Goal: Book appointment/travel/reservation

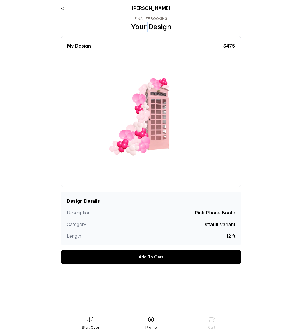
click at [62, 6] on link "<" at bounding box center [62, 8] width 3 height 6
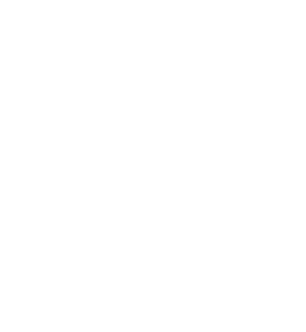
click at [10, 0] on html at bounding box center [153, 0] width 306 height 0
click at [38, 0] on html at bounding box center [153, 0] width 306 height 0
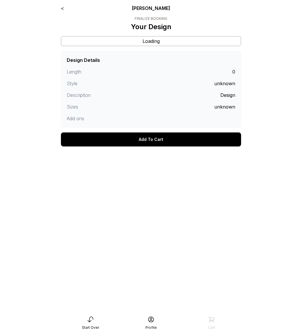
click at [62, 8] on link "<" at bounding box center [62, 8] width 3 height 6
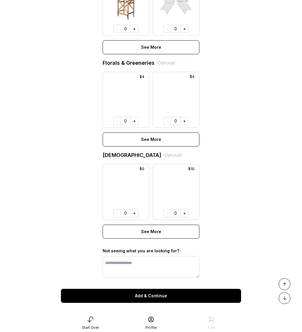
scroll to position [353, 0]
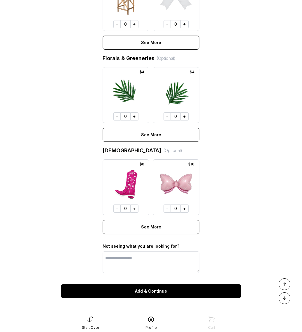
click at [113, 286] on button "Add & Continue" at bounding box center [151, 291] width 180 height 14
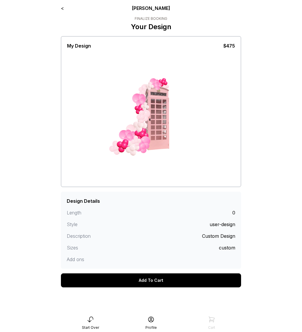
click at [135, 283] on div "Add To Cart" at bounding box center [151, 280] width 180 height 14
click at [97, 280] on div "Add To Cart" at bounding box center [151, 280] width 180 height 14
click at [96, 280] on div "Add To Cart" at bounding box center [151, 280] width 180 height 14
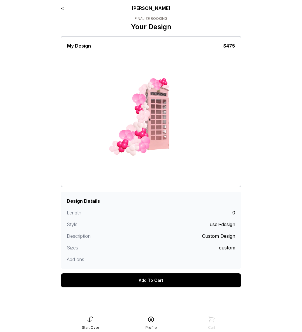
click at [96, 280] on div "Add To Cart" at bounding box center [151, 280] width 180 height 14
drag, startPoint x: 69, startPoint y: 11, endPoint x: 66, endPoint y: 9, distance: 3.7
click at [69, 12] on div "< Ryan Pop Finalize Booking Your Design My Design $475 screenshot clear Design …" at bounding box center [151, 152] width 180 height 294
click at [65, 8] on div "< Ryan Pop" at bounding box center [151, 8] width 180 height 7
click at [63, 9] on link "<" at bounding box center [62, 8] width 3 height 6
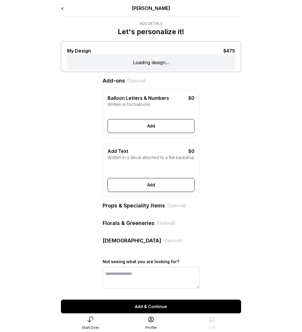
click at [65, 6] on div "< Ryan Pop" at bounding box center [151, 8] width 180 height 7
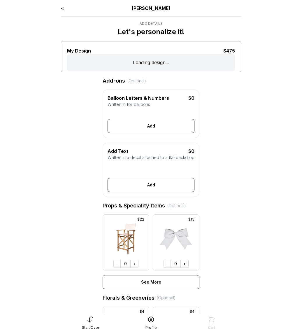
click at [62, 9] on link "<" at bounding box center [62, 8] width 3 height 6
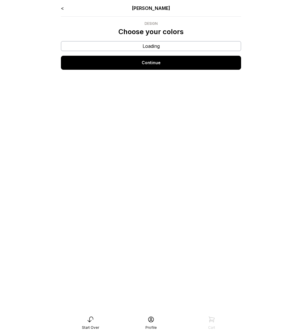
drag, startPoint x: 60, startPoint y: 8, endPoint x: 65, endPoint y: 7, distance: 4.4
click at [61, 8] on div "< Ryan Pop Design Choose your colors Loading Continue" at bounding box center [151, 166] width 190 height 332
click at [65, 8] on div "< Ryan Pop" at bounding box center [151, 8] width 180 height 7
click at [63, 9] on link "<" at bounding box center [62, 8] width 3 height 6
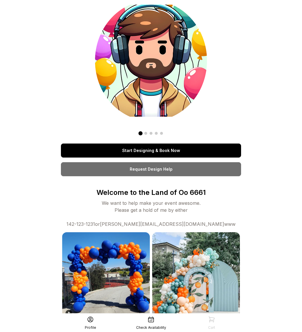
click at [125, 149] on link "Start Designing & Book Now" at bounding box center [151, 150] width 180 height 14
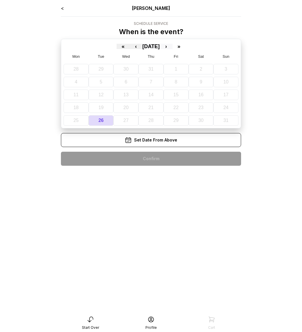
click at [169, 45] on button "›" at bounding box center [166, 46] width 13 height 5
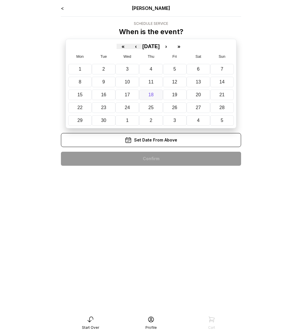
click at [155, 94] on button "18" at bounding box center [151, 95] width 24 height 10
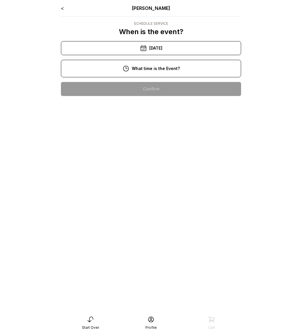
click at [146, 91] on div "10:00 am" at bounding box center [151, 89] width 171 height 14
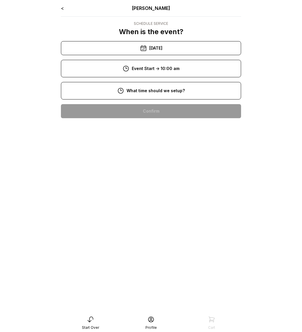
click at [150, 115] on div "8:00 am" at bounding box center [151, 111] width 171 height 14
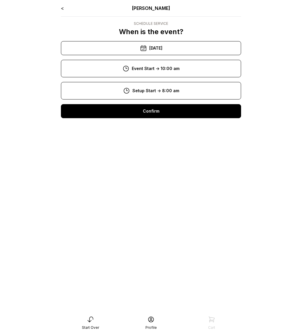
click at [146, 106] on div "Confirm" at bounding box center [151, 111] width 180 height 14
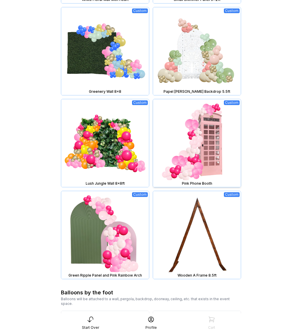
click at [181, 136] on img at bounding box center [197, 143] width 88 height 88
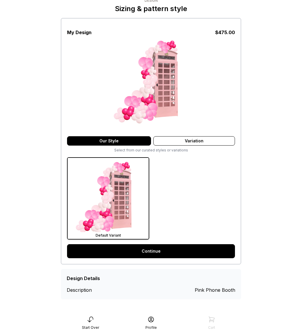
scroll to position [24, 0]
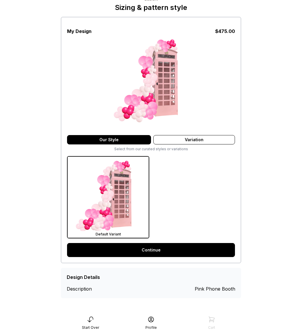
click at [160, 250] on link "Continue" at bounding box center [151, 250] width 168 height 14
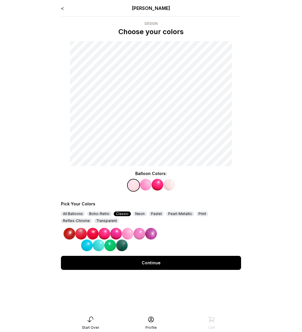
drag, startPoint x: 199, startPoint y: 234, endPoint x: 193, endPoint y: 218, distance: 17.4
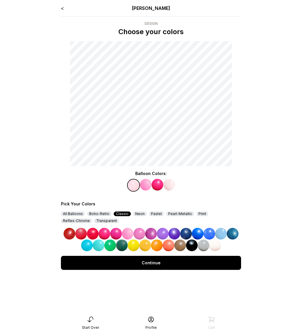
click at [199, 234] on img at bounding box center [198, 234] width 12 height 12
click at [146, 188] on img at bounding box center [146, 185] width 12 height 12
click at [153, 231] on img at bounding box center [151, 234] width 12 height 12
click at [157, 182] on img at bounding box center [158, 185] width 12 height 12
click at [137, 236] on img at bounding box center [140, 234] width 12 height 12
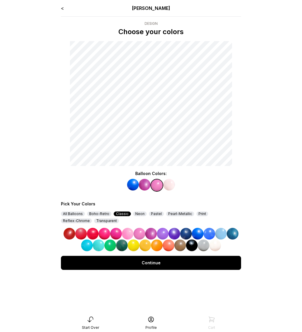
click at [168, 183] on img at bounding box center [169, 185] width 12 height 12
click at [104, 230] on img at bounding box center [105, 234] width 12 height 12
click at [146, 262] on div "Continue" at bounding box center [151, 263] width 180 height 14
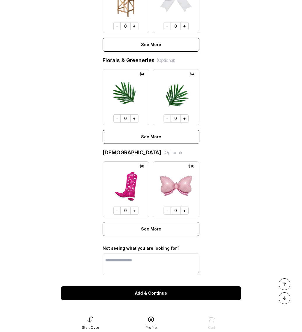
scroll to position [353, 0]
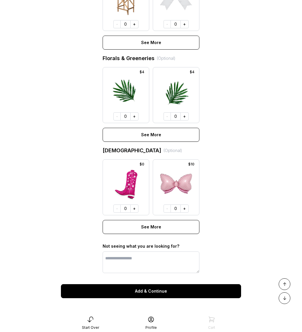
click at [156, 292] on button "Add & Continue" at bounding box center [151, 291] width 180 height 14
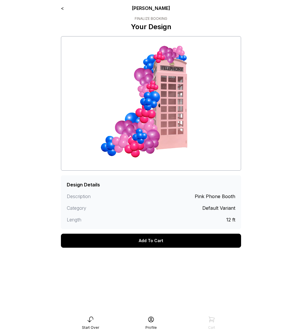
click at [153, 240] on div "Add To Cart" at bounding box center [151, 241] width 180 height 14
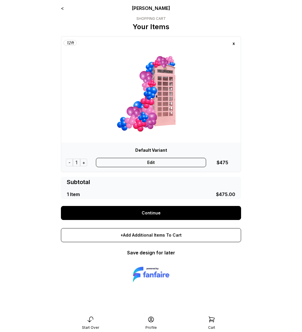
click at [153, 213] on link "Continue" at bounding box center [151, 213] width 180 height 14
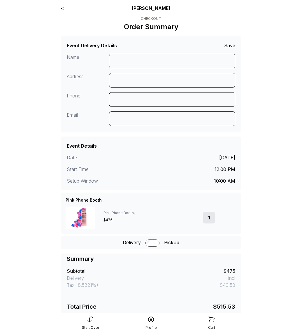
click at [64, 8] on link "<" at bounding box center [62, 8] width 3 height 6
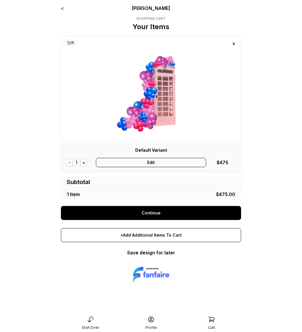
click at [163, 160] on div "Edit" at bounding box center [151, 162] width 111 height 9
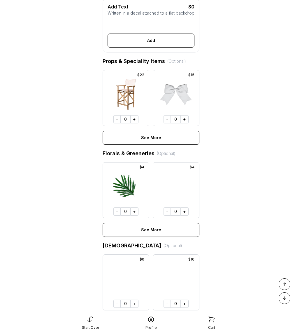
scroll to position [285, 0]
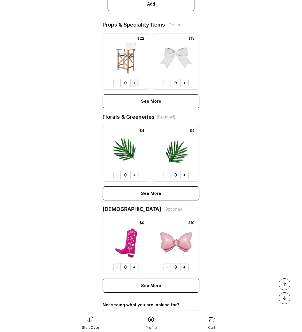
click at [135, 87] on button "+" at bounding box center [134, 83] width 8 height 8
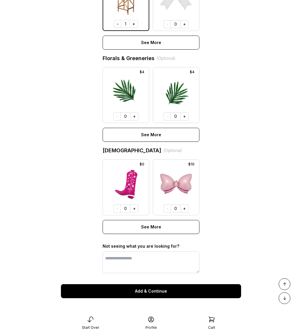
scroll to position [353, 0]
click at [147, 292] on button "Add & Continue" at bounding box center [151, 291] width 180 height 14
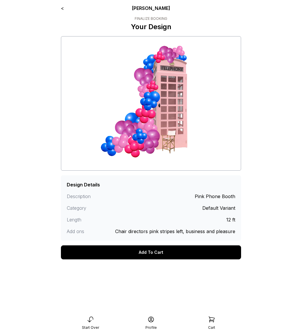
click at [62, 10] on link "<" at bounding box center [62, 8] width 3 height 6
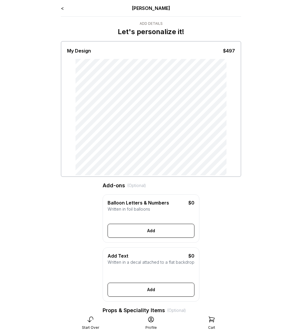
click at [63, 7] on link "<" at bounding box center [62, 8] width 3 height 6
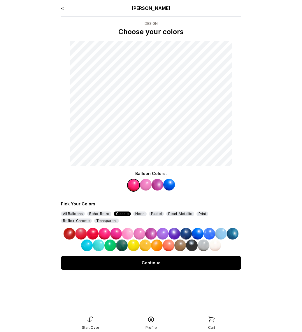
drag, startPoint x: 192, startPoint y: 245, endPoint x: 190, endPoint y: 242, distance: 3.1
click at [192, 245] on img at bounding box center [192, 245] width 12 height 12
click at [158, 268] on div "Continue" at bounding box center [151, 263] width 180 height 14
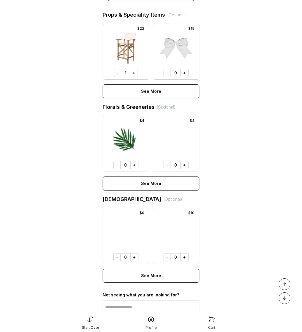
scroll to position [353, 0]
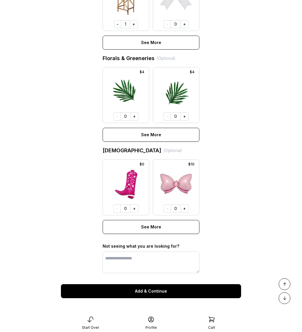
click at [146, 287] on button "Add & Continue" at bounding box center [151, 291] width 180 height 14
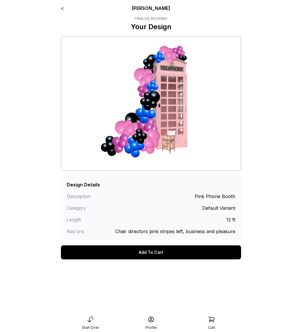
click at [34, 255] on main "< [PERSON_NAME] Finalize Booking Your Design Design Details Description Pink Ph…" at bounding box center [151, 166] width 302 height 332
click at [262, 240] on main "< [PERSON_NAME] Finalize Booking Your Design Design Details Description Pink Ph…" at bounding box center [151, 166] width 302 height 332
click at [62, 10] on div "<" at bounding box center [62, 8] width 3 height 7
drag, startPoint x: 63, startPoint y: 8, endPoint x: 67, endPoint y: 10, distance: 4.3
click at [63, 8] on link "<" at bounding box center [62, 8] width 3 height 6
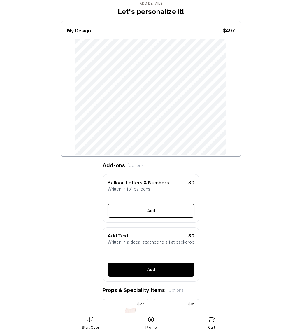
scroll to position [124, 0]
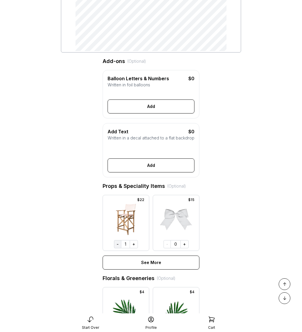
click at [117, 250] on div at bounding box center [126, 222] width 46 height 55
click at [118, 248] on button "-" at bounding box center [117, 244] width 7 height 8
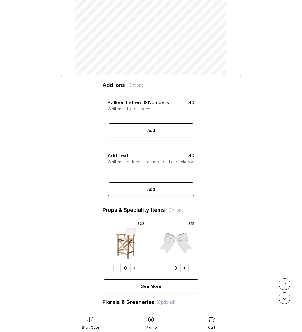
scroll to position [0, 0]
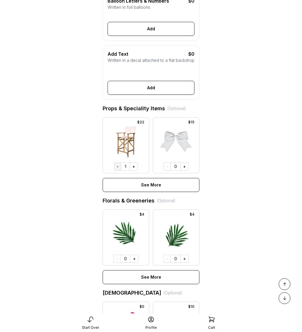
click at [119, 171] on button "-" at bounding box center [117, 166] width 7 height 8
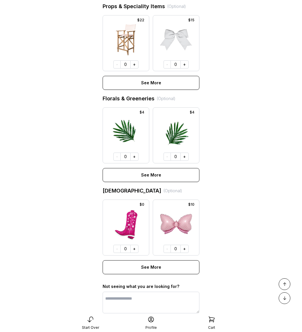
scroll to position [353, 0]
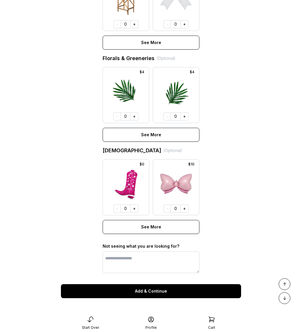
click at [139, 294] on button "Add & Continue" at bounding box center [151, 291] width 180 height 14
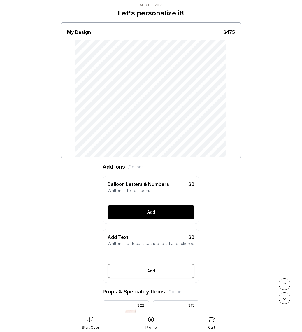
scroll to position [0, 0]
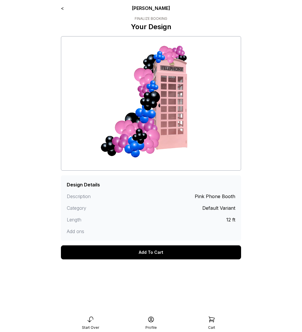
click at [63, 8] on link "<" at bounding box center [62, 8] width 3 height 6
click at [63, 9] on link "<" at bounding box center [62, 8] width 3 height 6
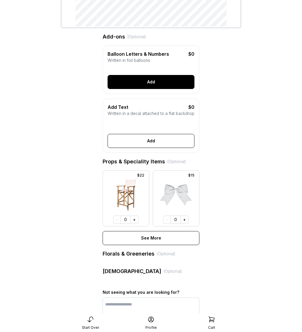
scroll to position [190, 0]
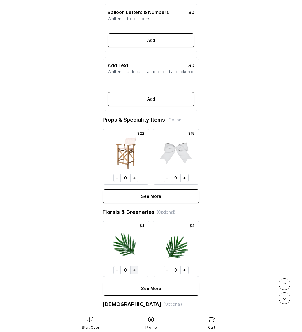
click at [134, 274] on button "+" at bounding box center [134, 270] width 8 height 8
click at [185, 274] on button "+" at bounding box center [185, 270] width 8 height 8
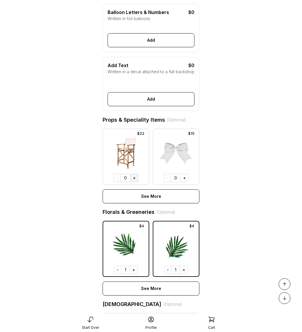
click at [136, 182] on button "+" at bounding box center [134, 178] width 8 height 8
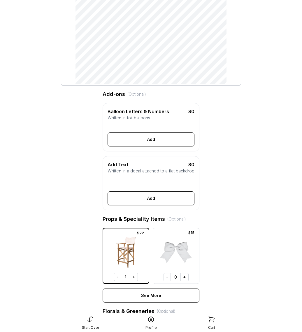
scroll to position [0, 0]
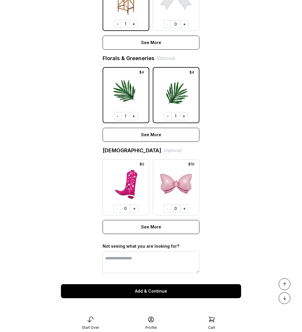
click at [172, 293] on button "Add & Continue" at bounding box center [151, 291] width 180 height 14
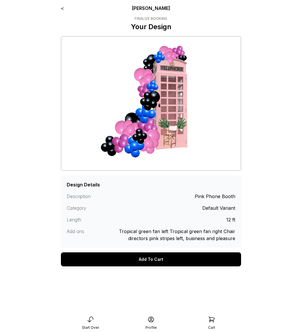
click at [64, 8] on div "< [PERSON_NAME]" at bounding box center [151, 8] width 180 height 7
click at [64, 8] on link "<" at bounding box center [62, 8] width 3 height 6
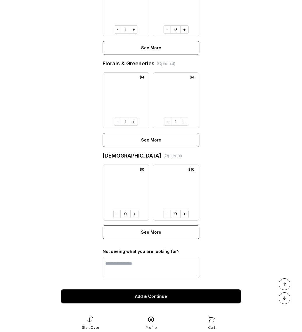
scroll to position [353, 0]
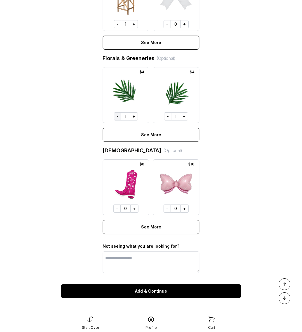
click at [119, 119] on button "-" at bounding box center [117, 116] width 7 height 8
click at [169, 119] on button "-" at bounding box center [167, 116] width 7 height 8
click at [163, 291] on button "Add & Continue" at bounding box center [151, 291] width 180 height 14
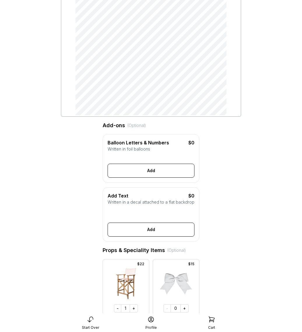
scroll to position [0, 0]
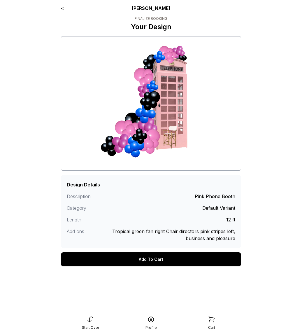
click at [65, 8] on div "< [PERSON_NAME]" at bounding box center [151, 8] width 180 height 7
click at [62, 8] on link "<" at bounding box center [62, 8] width 3 height 6
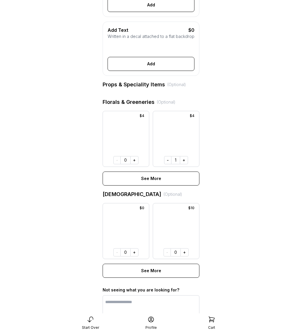
scroll to position [264, 0]
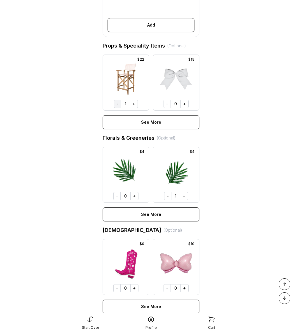
click at [118, 108] on button "-" at bounding box center [117, 104] width 7 height 8
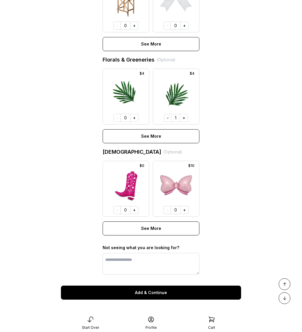
scroll to position [353, 0]
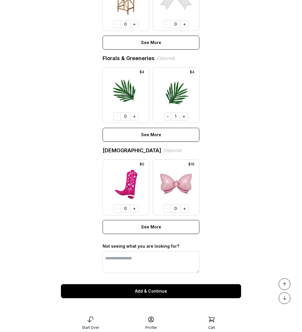
click at [146, 290] on button "Add & Continue" at bounding box center [151, 291] width 180 height 14
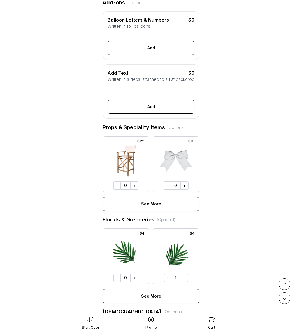
scroll to position [162, 0]
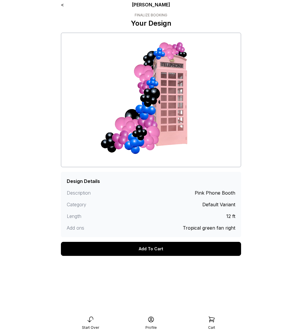
scroll to position [12, 0]
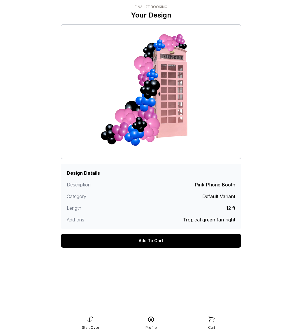
drag, startPoint x: 129, startPoint y: 297, endPoint x: 91, endPoint y: 287, distance: 39.6
click at [128, 297] on div "< [PERSON_NAME] Finalize Booking Your Design Design Details Description Pink Ph…" at bounding box center [151, 154] width 190 height 332
click at [88, 188] on div "Description Pink Phone Booth Category Default Variant Length 12 ft Add ons Trop…" at bounding box center [151, 204] width 169 height 47
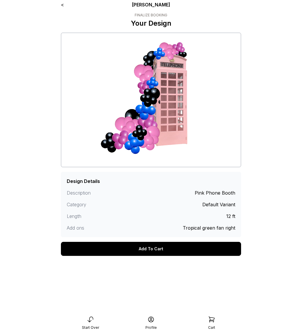
scroll to position [0, 0]
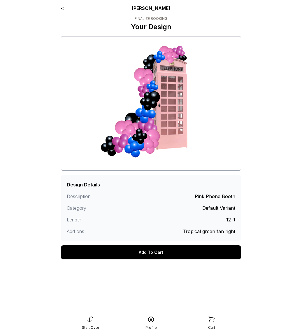
click at [64, 8] on div "< Ryan Pop" at bounding box center [151, 8] width 180 height 7
click at [63, 8] on link "<" at bounding box center [62, 8] width 3 height 6
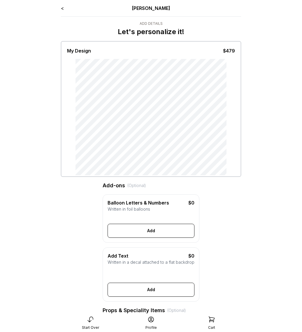
scroll to position [286, 0]
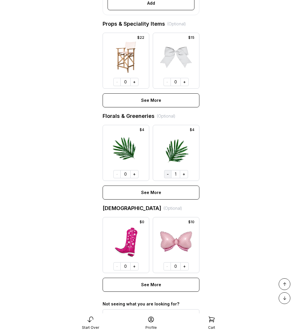
click at [168, 178] on button "-" at bounding box center [167, 174] width 7 height 8
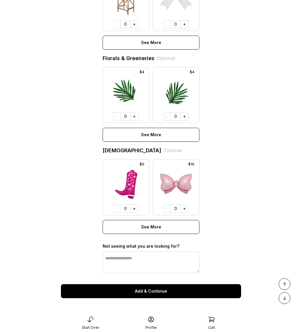
scroll to position [353, 0]
click at [161, 295] on button "Add & Continue" at bounding box center [151, 291] width 180 height 14
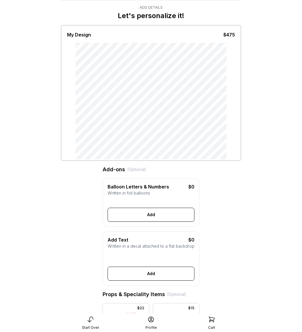
scroll to position [0, 0]
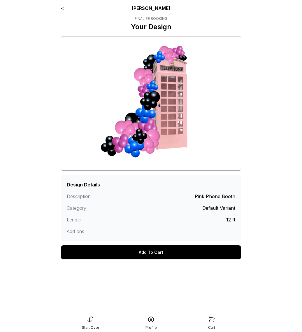
click at [62, 10] on link "<" at bounding box center [62, 8] width 3 height 6
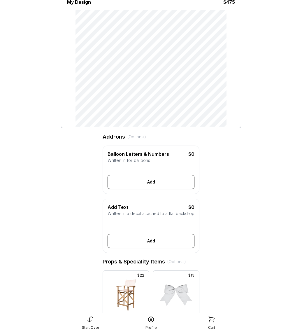
scroll to position [204, 0]
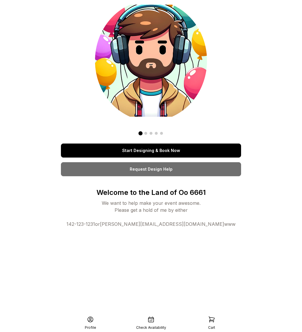
click at [126, 154] on link "Start Designing & Book Now" at bounding box center [151, 150] width 180 height 14
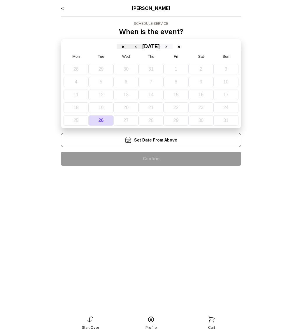
click at [173, 48] on button "›" at bounding box center [166, 46] width 13 height 5
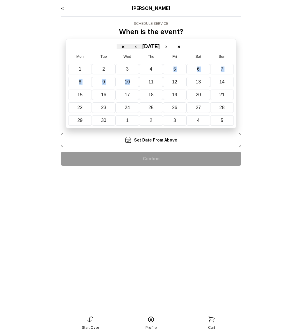
click at [155, 75] on div "1 2 3 4 5 6 7 8 9 10 11 12 13 14 15 16 17 18 19 20 21 22 23 24 25 26 27 28 29 3…" at bounding box center [151, 94] width 166 height 64
click at [151, 66] on button "4" at bounding box center [151, 69] width 24 height 10
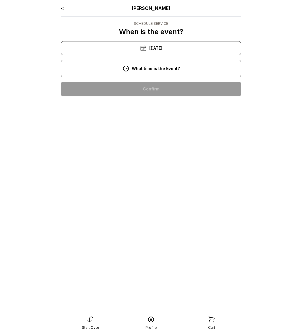
click at [144, 89] on div "10:00 am" at bounding box center [151, 89] width 171 height 14
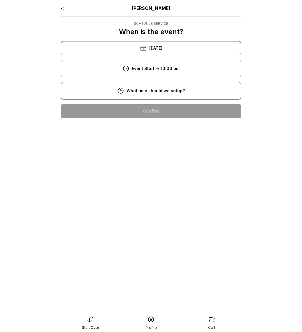
drag, startPoint x: 144, startPoint y: 104, endPoint x: 145, endPoint y: 110, distance: 6.3
click at [145, 110] on div "8:00 am" at bounding box center [151, 111] width 171 height 14
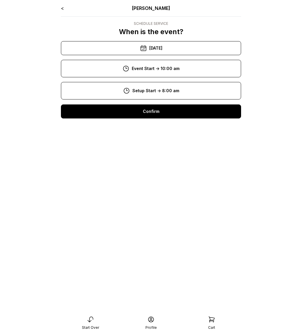
click at [145, 115] on div "Confirm" at bounding box center [151, 111] width 180 height 14
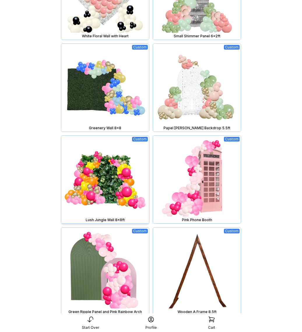
scroll to position [460, 0]
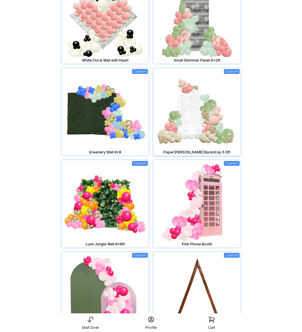
click at [194, 107] on img at bounding box center [197, 112] width 88 height 88
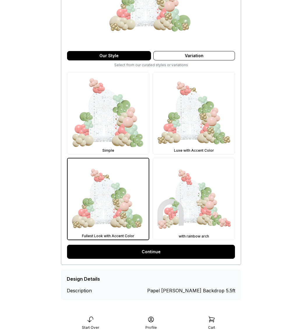
scroll to position [110, 0]
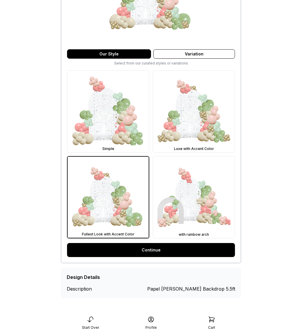
click at [136, 249] on link "Continue" at bounding box center [151, 250] width 168 height 14
